Goal: Transaction & Acquisition: Subscribe to service/newsletter

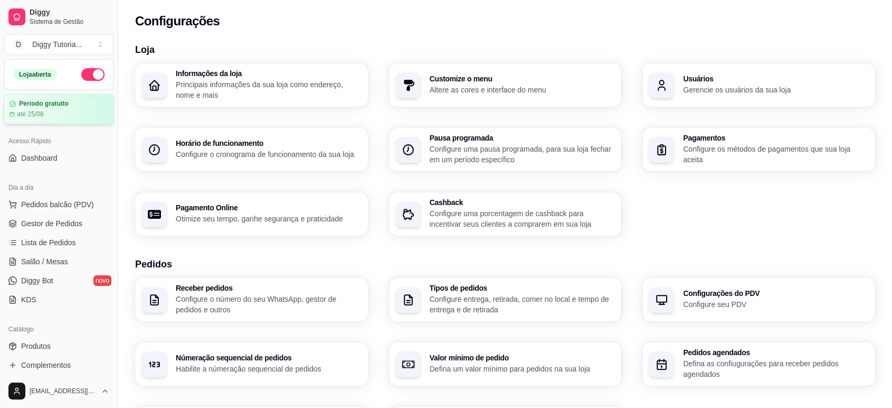
click at [65, 107] on article "Período gratuito" at bounding box center [44, 104] width 50 height 8
click at [80, 103] on div "Período gratuito" at bounding box center [59, 104] width 99 height 8
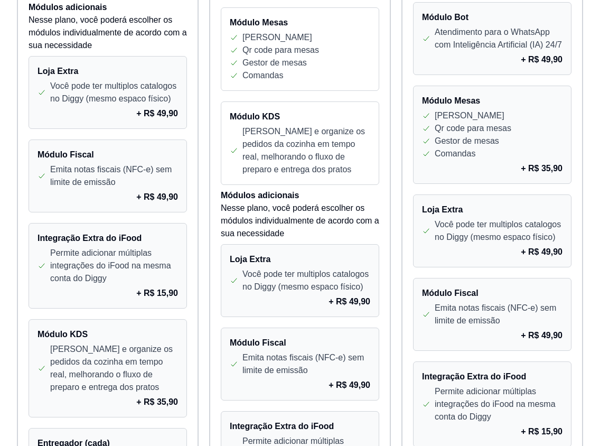
click at [481, 236] on p "Você pode ter multiplos catalogos no Diggy (mesmo espaco físico)" at bounding box center [498, 230] width 128 height 25
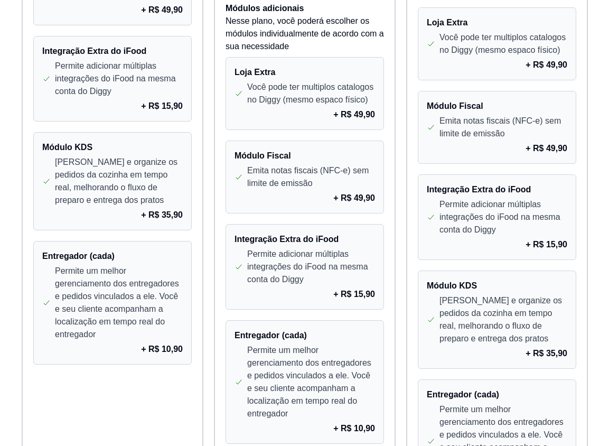
scroll to position [995, 0]
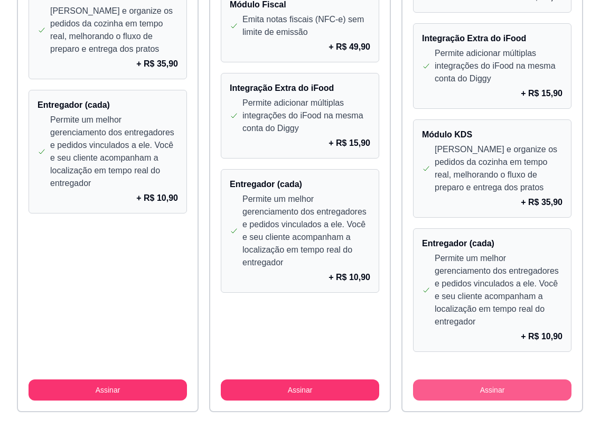
click at [498, 385] on button "Assinar" at bounding box center [492, 389] width 158 height 21
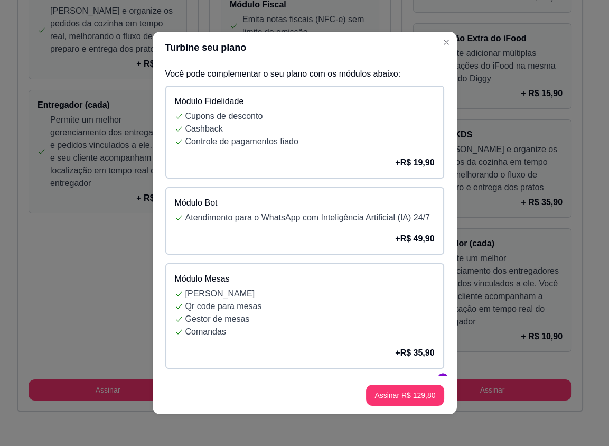
click at [266, 136] on p "Controle de pagamentos fiado" at bounding box center [309, 141] width 249 height 13
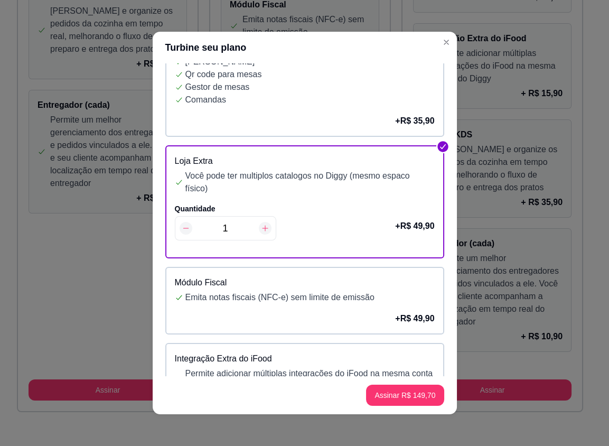
scroll to position [293, 0]
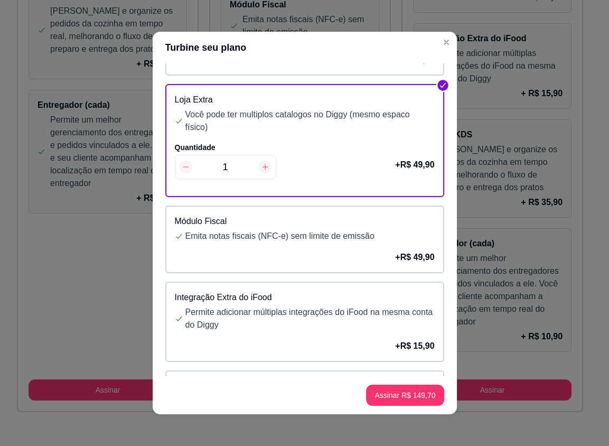
click at [332, 172] on div "Quantidade 1 + R$ 49,90" at bounding box center [305, 164] width 260 height 45
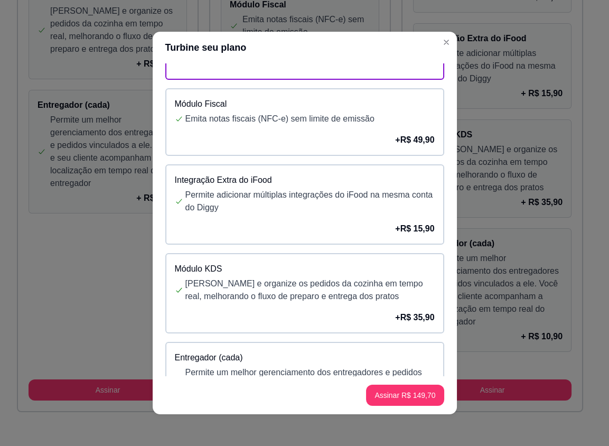
click at [286, 144] on div "Módulo Fiscal Emita notas fiscais (NFC-e) sem limite de emissão + R$ 49,90" at bounding box center [304, 122] width 279 height 68
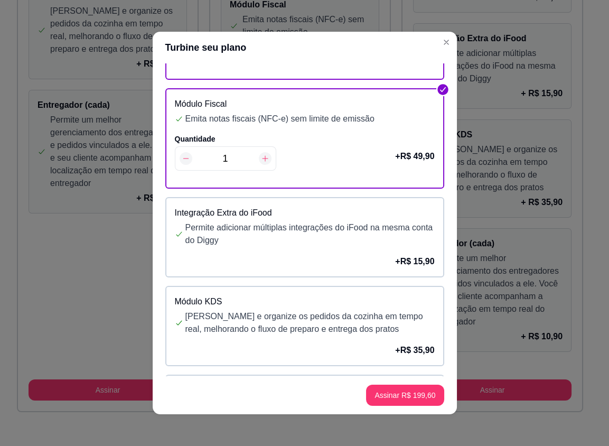
click at [251, 166] on input "1" at bounding box center [225, 158] width 67 height 15
click at [192, 166] on input "1" at bounding box center [225, 158] width 67 height 15
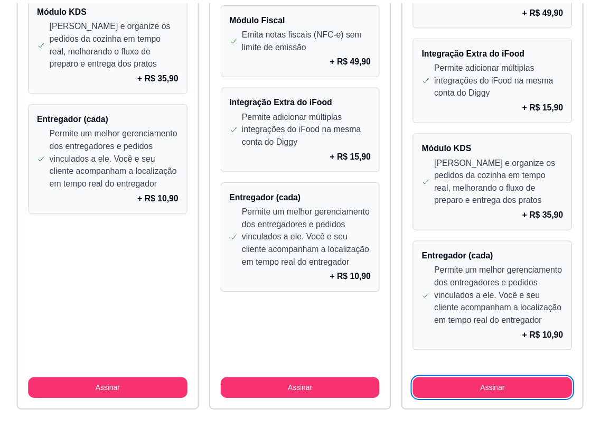
scroll to position [969, 0]
